Goal: Transaction & Acquisition: Download file/media

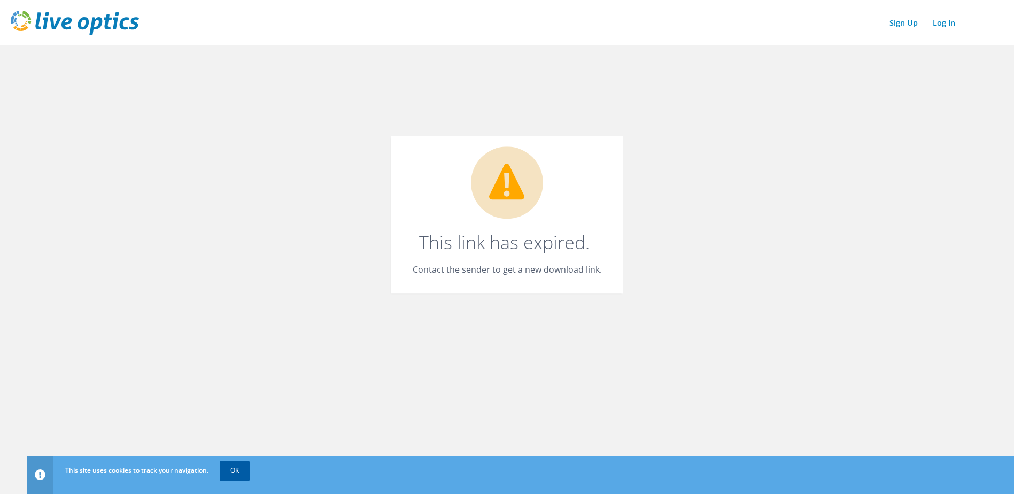
click at [239, 463] on link "OK" at bounding box center [235, 470] width 30 height 19
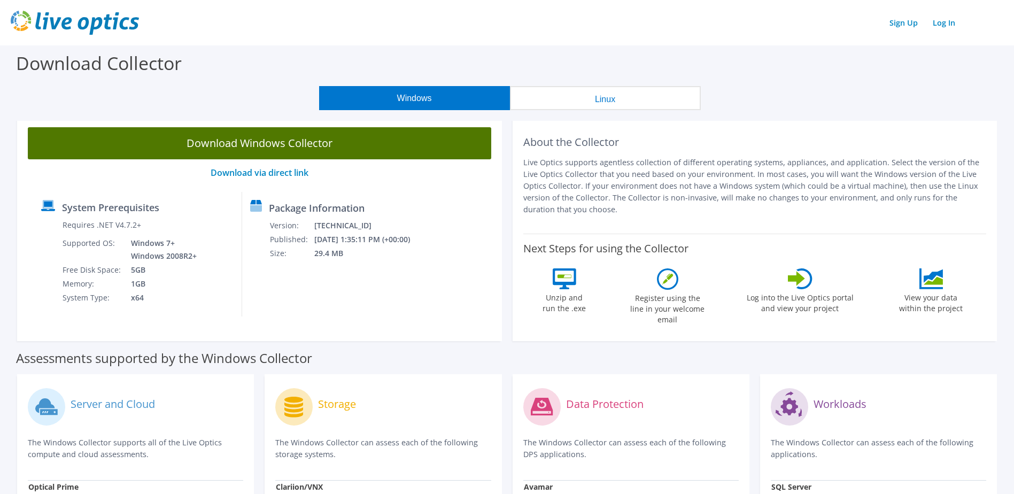
click at [283, 148] on link "Download Windows Collector" at bounding box center [259, 143] width 463 height 32
